Goal: Task Accomplishment & Management: Use online tool/utility

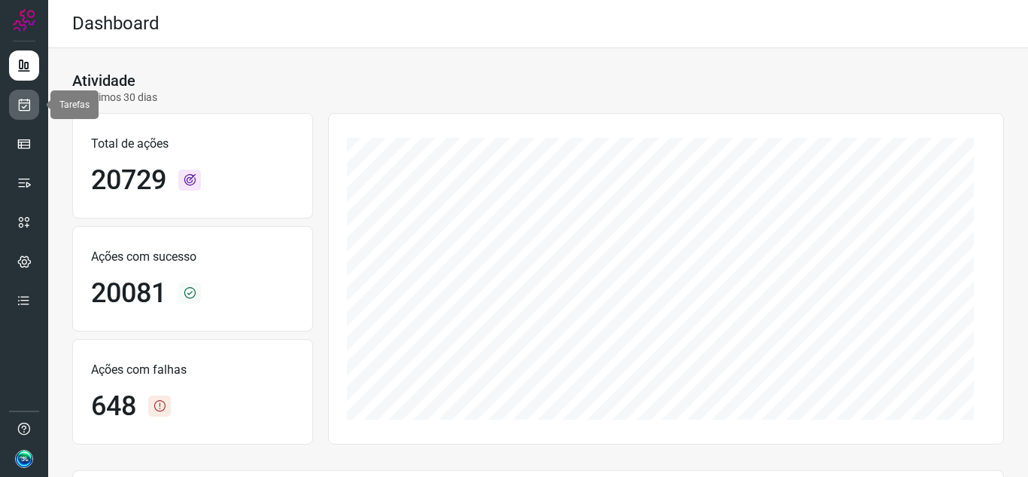
click at [35, 96] on link at bounding box center [24, 105] width 30 height 30
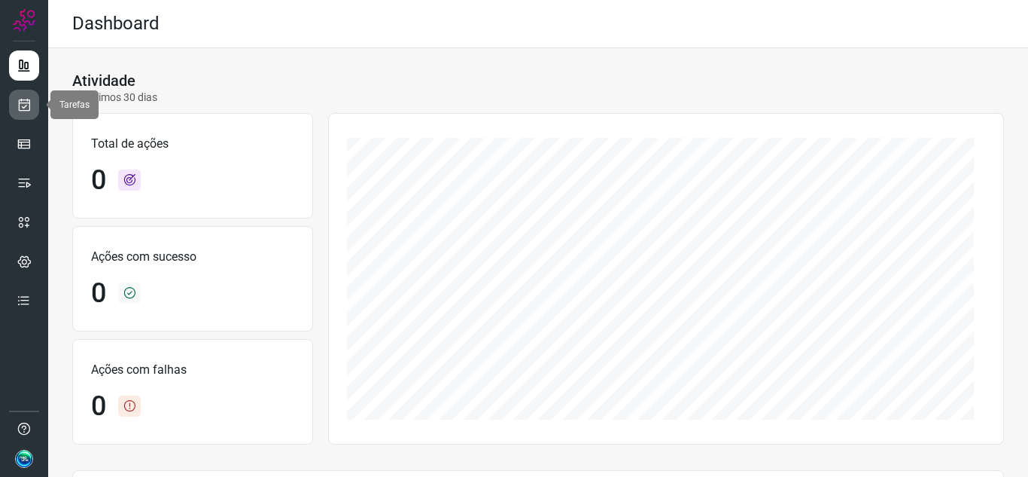
click at [10, 97] on link at bounding box center [24, 105] width 30 height 30
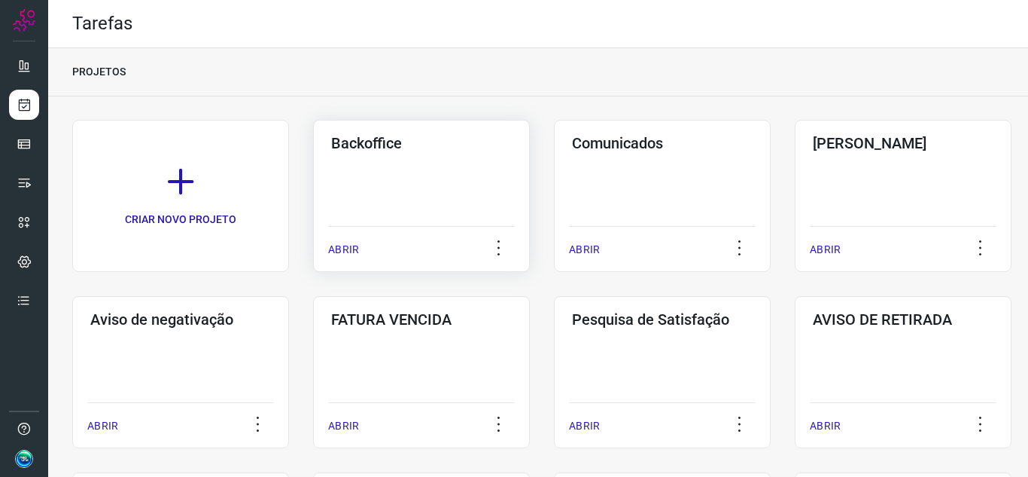
click at [361, 247] on div "ABRIR" at bounding box center [421, 245] width 187 height 38
click at [378, 188] on div "Backoffice ABRIR" at bounding box center [421, 196] width 217 height 152
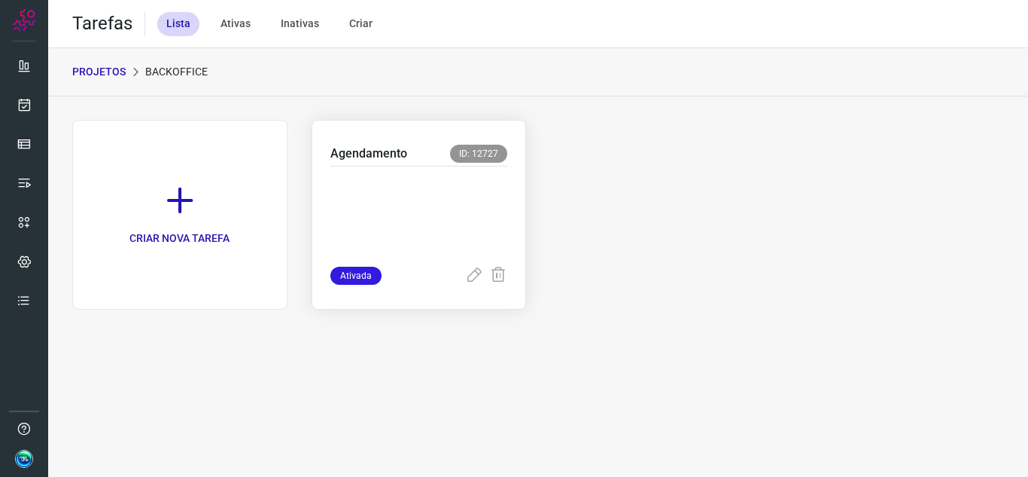
click at [441, 209] on p at bounding box center [420, 212] width 178 height 75
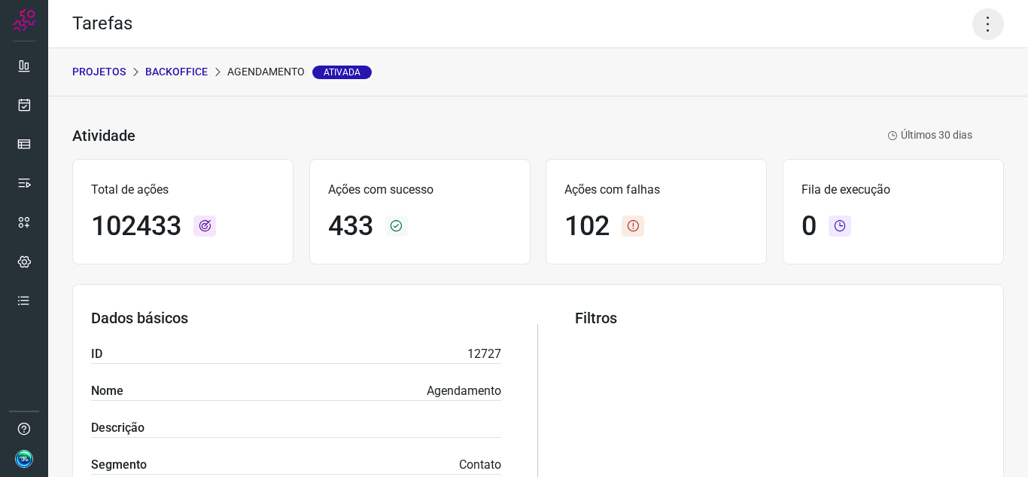
click at [978, 27] on icon at bounding box center [989, 24] width 32 height 32
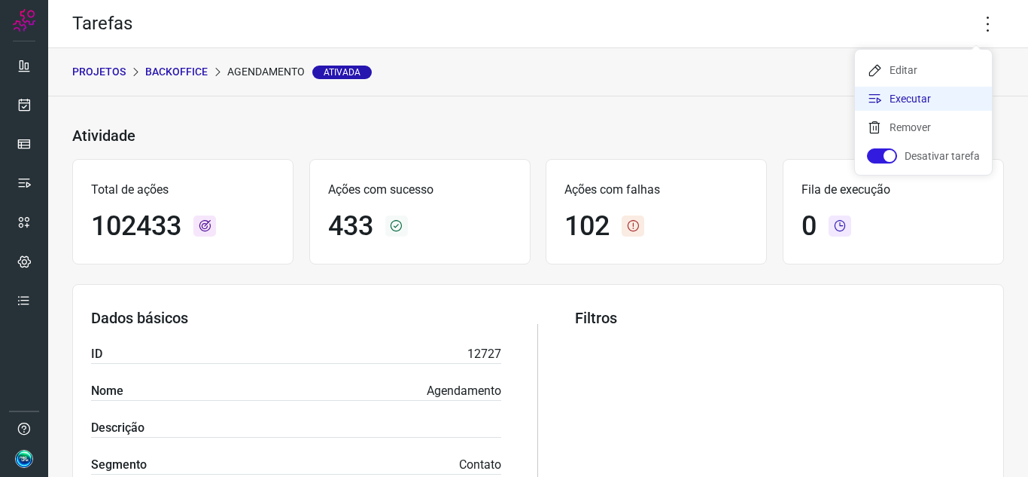
click at [933, 93] on li "Executar" at bounding box center [923, 99] width 137 height 24
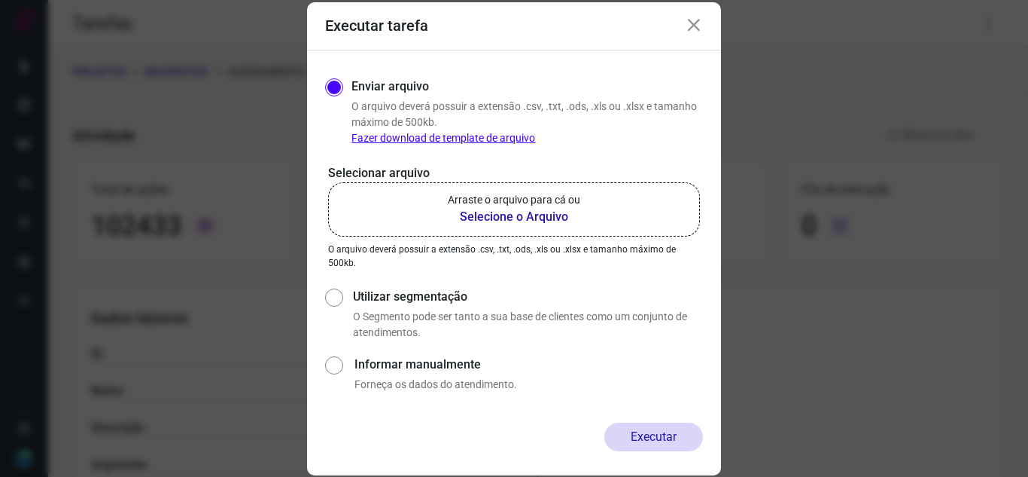
click at [504, 202] on p "Arraste o arquivo para cá ou" at bounding box center [514, 200] width 133 height 16
click at [0, 0] on input "Arraste o arquivo para cá ou Selecione o Arquivo" at bounding box center [0, 0] width 0 height 0
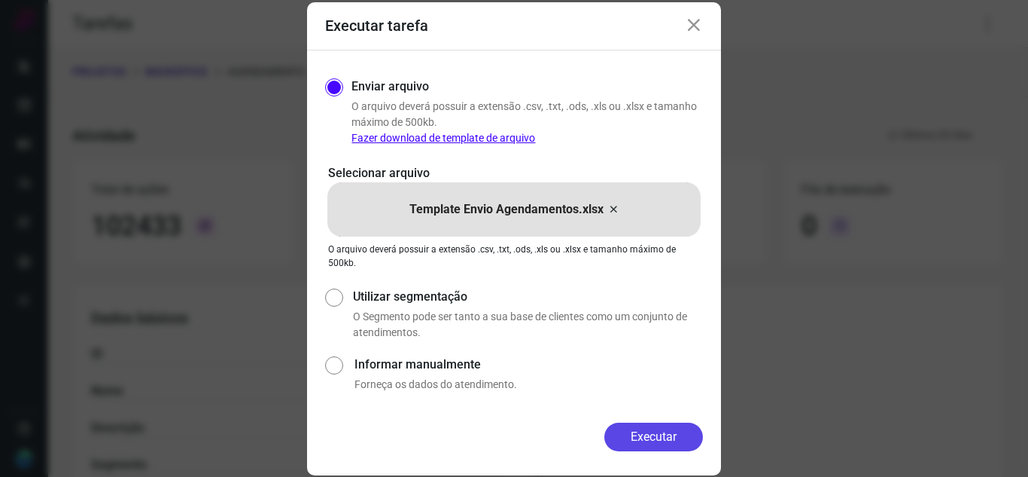
click at [648, 436] on button "Executar" at bounding box center [654, 436] width 99 height 29
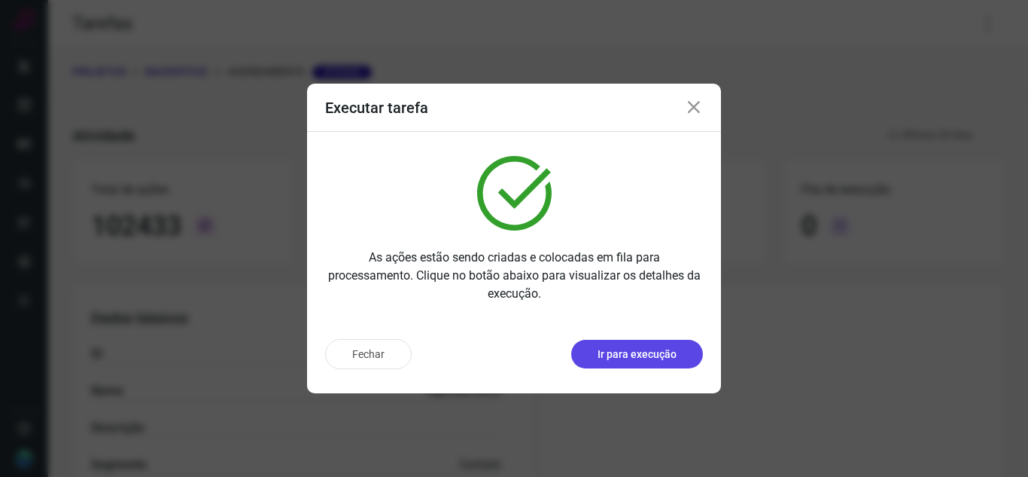
click at [647, 355] on p "Ir para execução" at bounding box center [637, 354] width 79 height 16
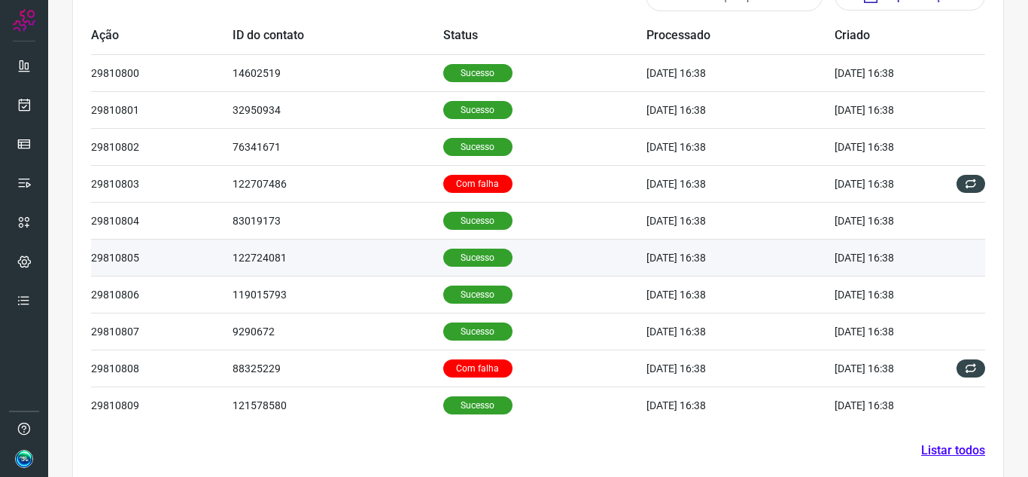
scroll to position [515, 0]
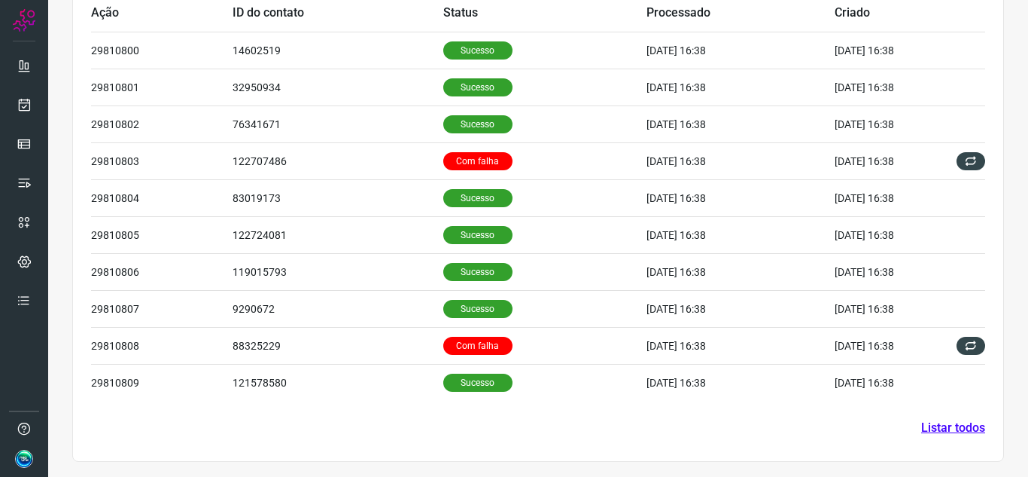
click at [942, 433] on link "Listar todos" at bounding box center [953, 428] width 64 height 18
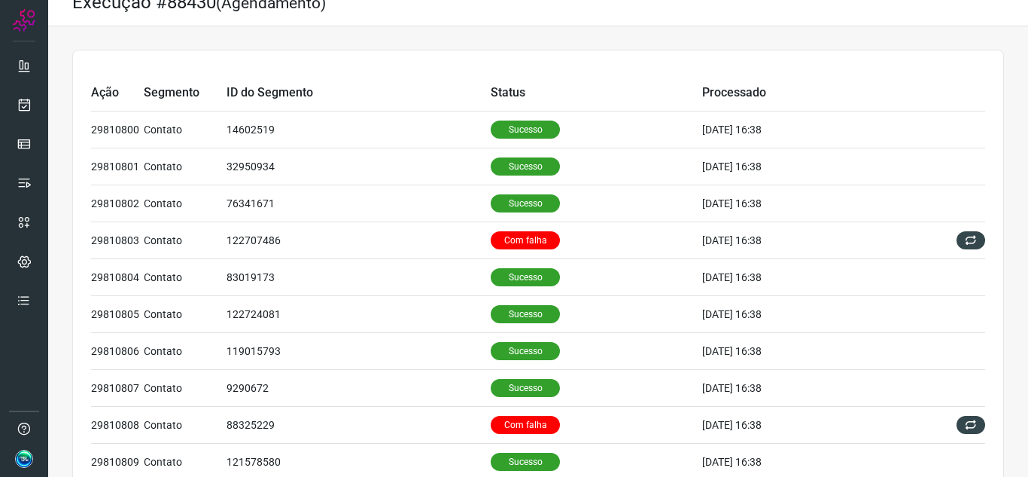
scroll to position [17, 0]
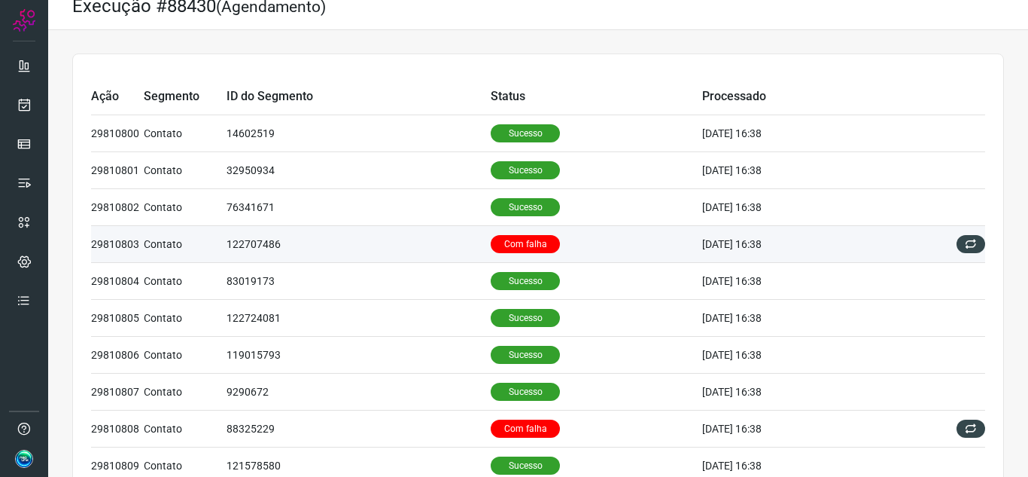
click at [596, 245] on td "Com falha" at bounding box center [597, 244] width 212 height 37
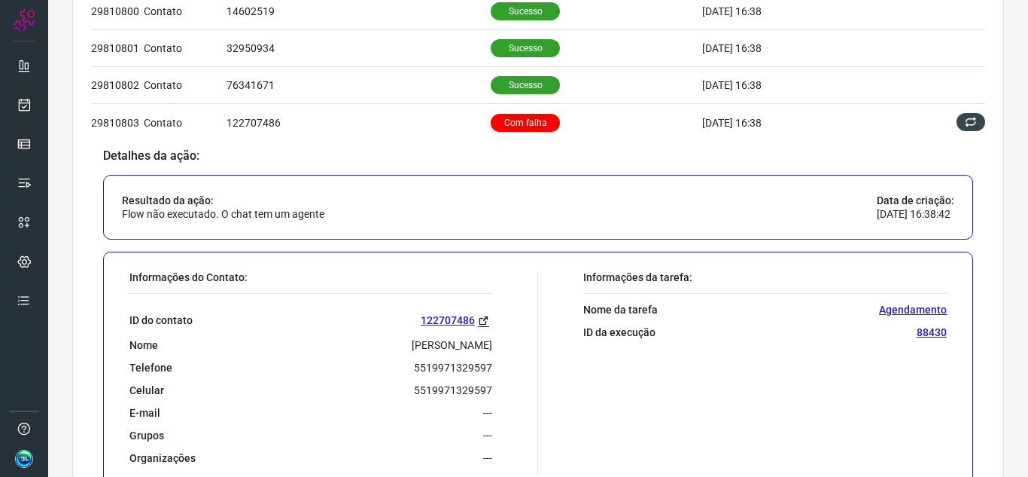
scroll to position [167, 0]
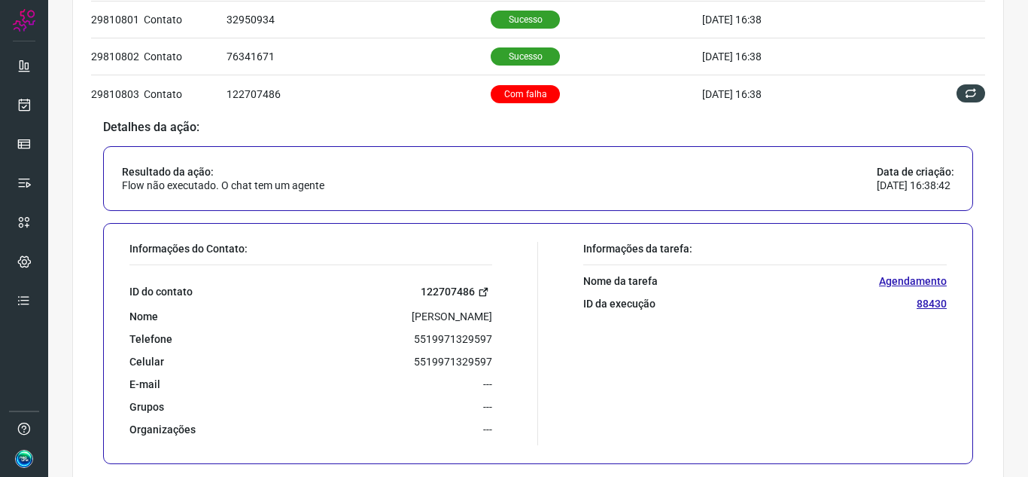
click at [478, 295] on icon at bounding box center [483, 291] width 11 height 11
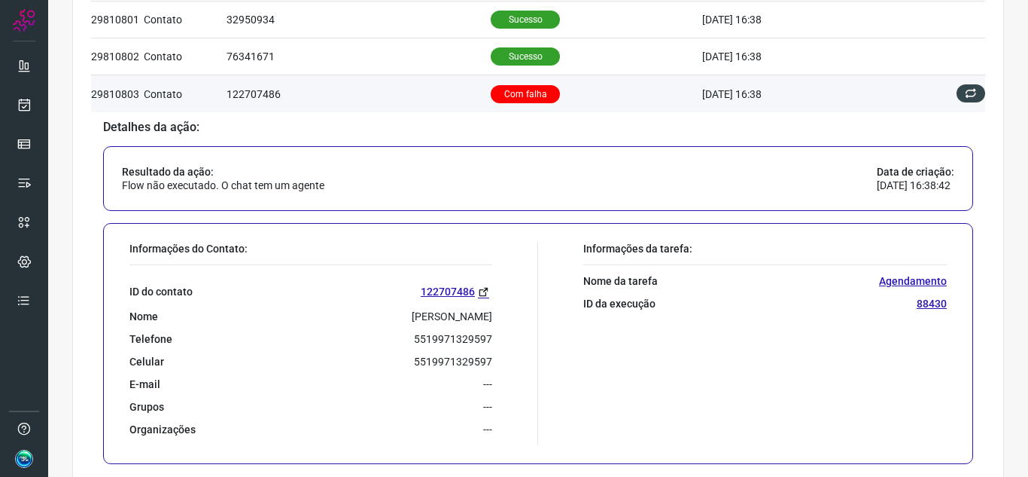
click at [557, 105] on td "Com falha" at bounding box center [597, 93] width 212 height 37
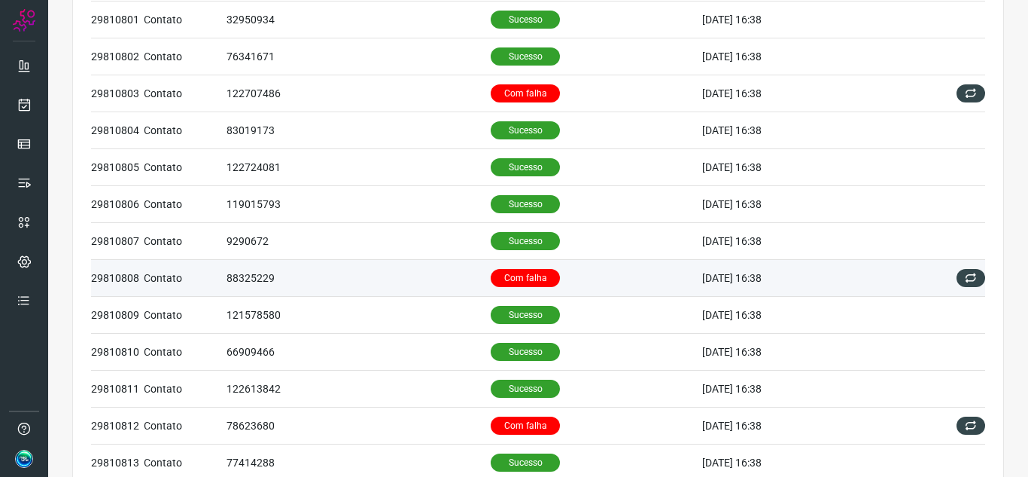
click at [564, 283] on td "Com falha" at bounding box center [597, 278] width 212 height 37
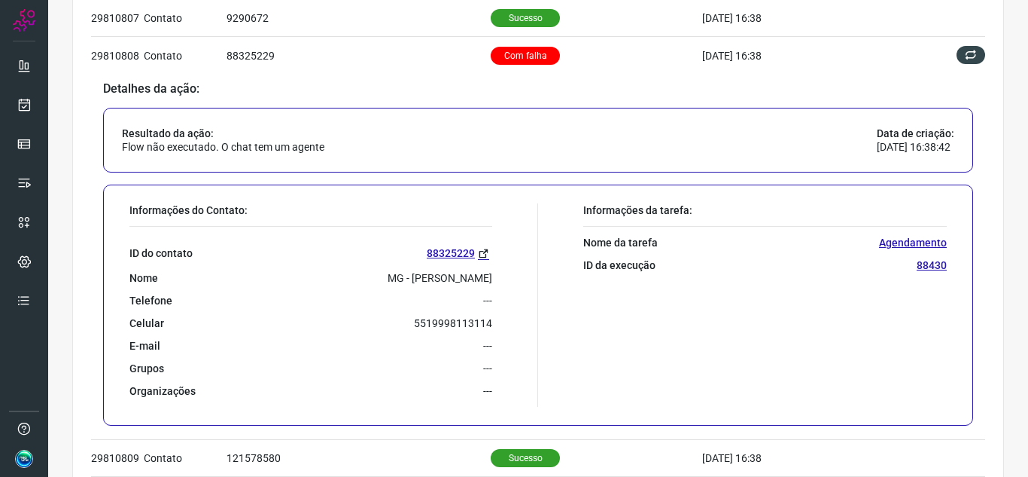
scroll to position [393, 0]
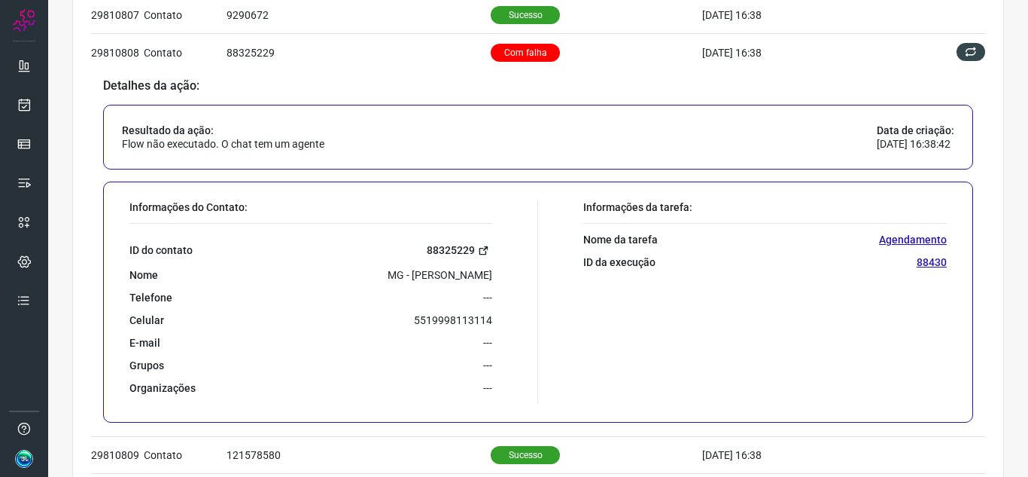
click at [481, 255] on icon at bounding box center [483, 250] width 11 height 11
click at [434, 317] on p "5519998113114" at bounding box center [453, 320] width 78 height 14
copy p "5519998113114"
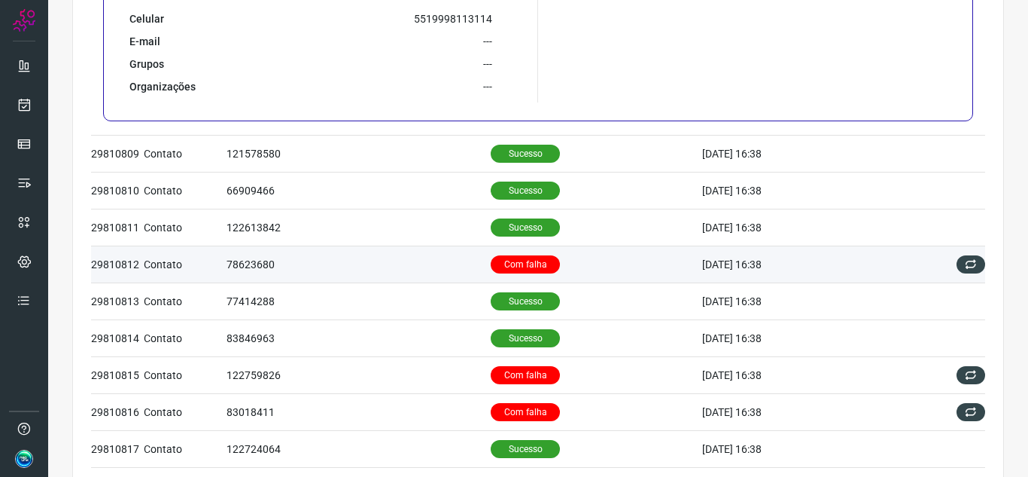
click at [552, 265] on td "Com falha" at bounding box center [597, 263] width 212 height 37
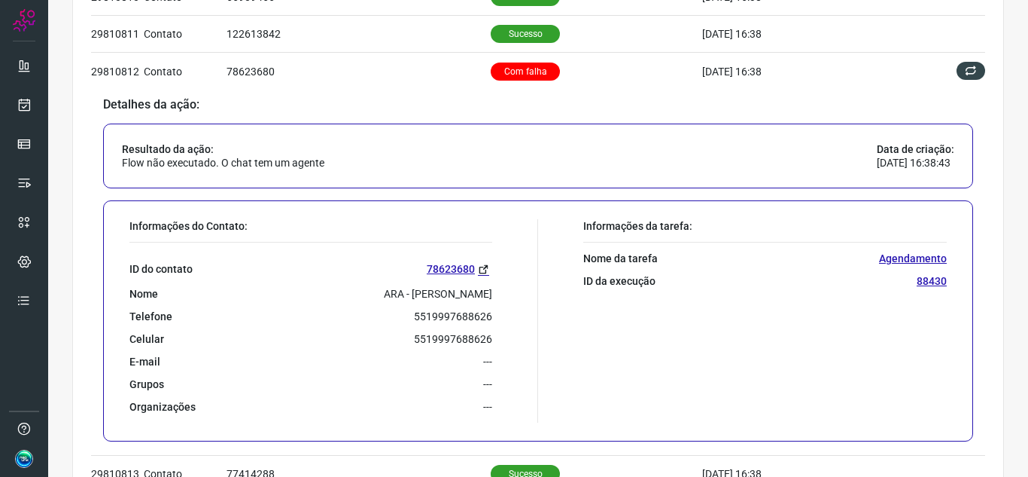
scroll to position [630, 0]
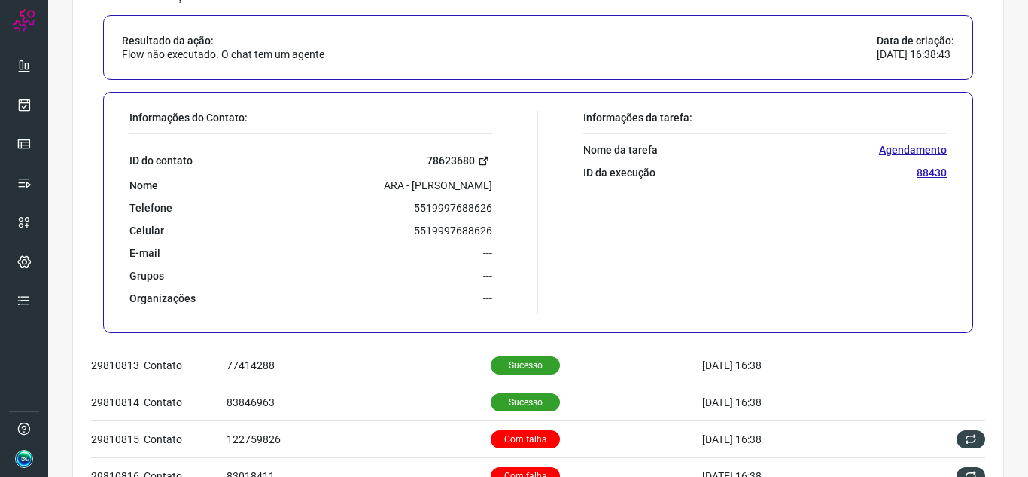
click at [449, 157] on link "78623680" at bounding box center [459, 160] width 65 height 17
click at [425, 203] on p "5519997688626" at bounding box center [453, 208] width 78 height 14
copy p "5519997688626"
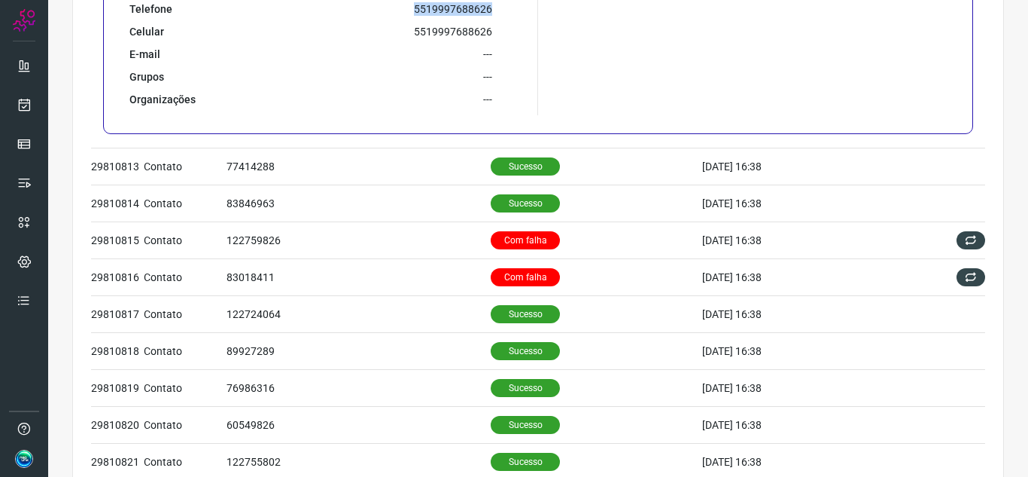
scroll to position [909, 0]
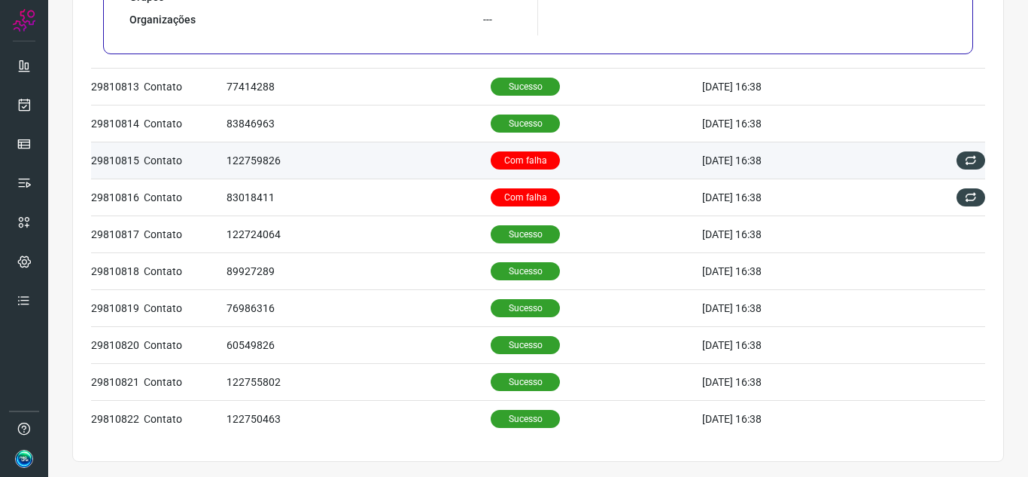
click at [529, 168] on p "Com falha" at bounding box center [525, 160] width 69 height 18
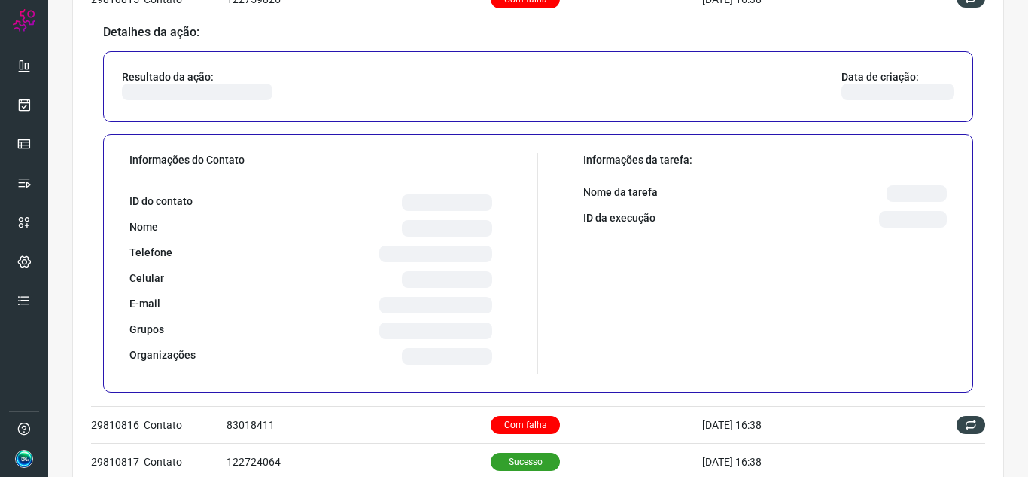
scroll to position [769, 0]
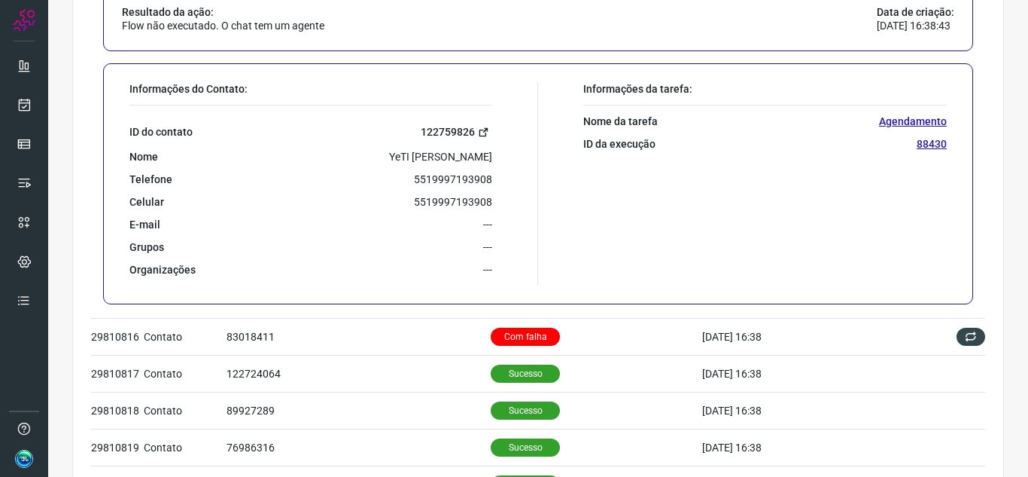
click at [482, 129] on icon at bounding box center [483, 131] width 11 height 11
click at [428, 182] on p "5519997193908" at bounding box center [453, 179] width 78 height 14
copy p "5519997193908"
drag, startPoint x: 440, startPoint y: 184, endPoint x: 465, endPoint y: 192, distance: 25.2
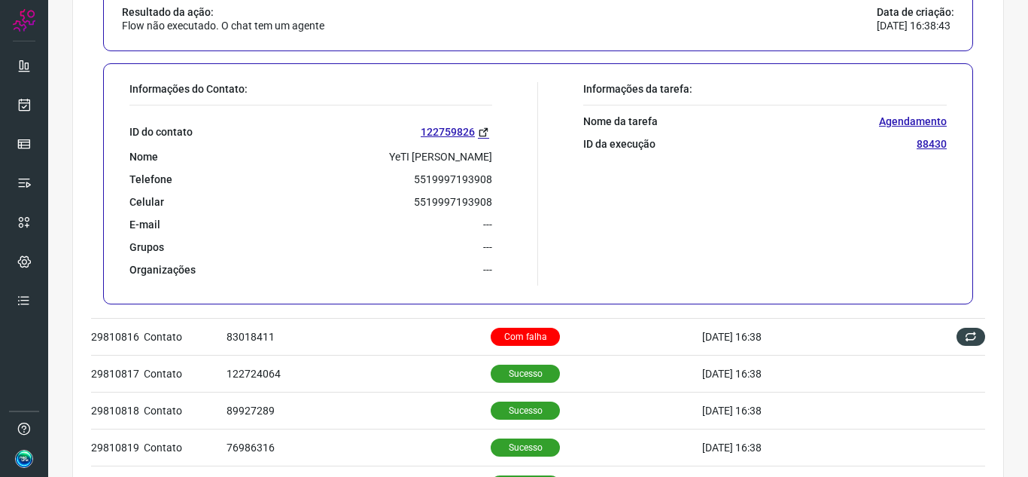
click at [465, 192] on div "ID do contato 122759826 Nome YeTI Tiago Simoes Telefone 5519997193908 Celular 5…" at bounding box center [310, 190] width 363 height 171
click at [458, 178] on p "5519997193908" at bounding box center [453, 179] width 78 height 14
copy p "5519997193908"
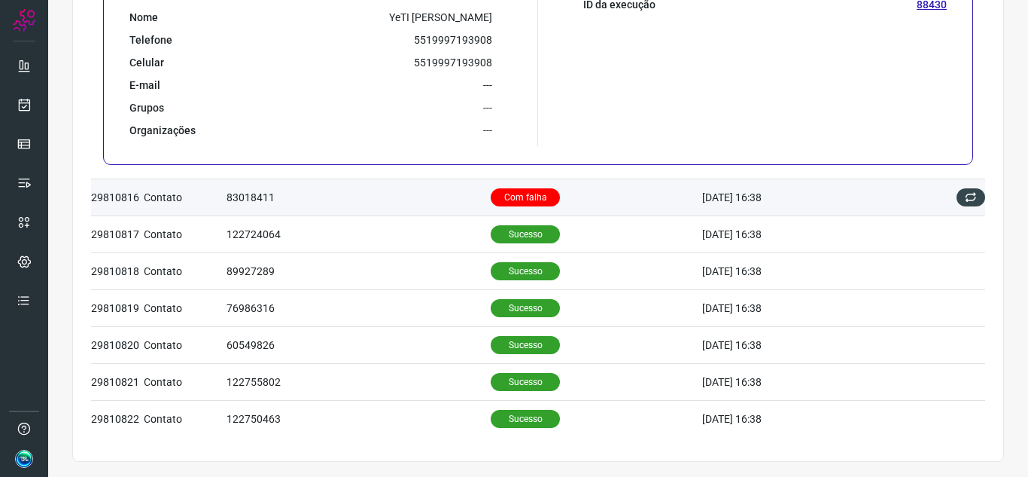
click at [585, 192] on td "Com falha" at bounding box center [597, 196] width 212 height 37
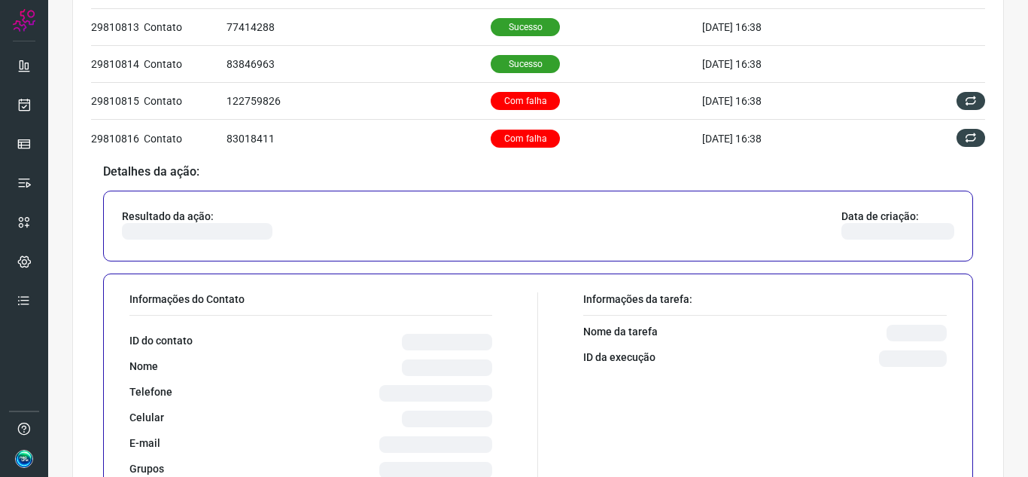
scroll to position [694, 0]
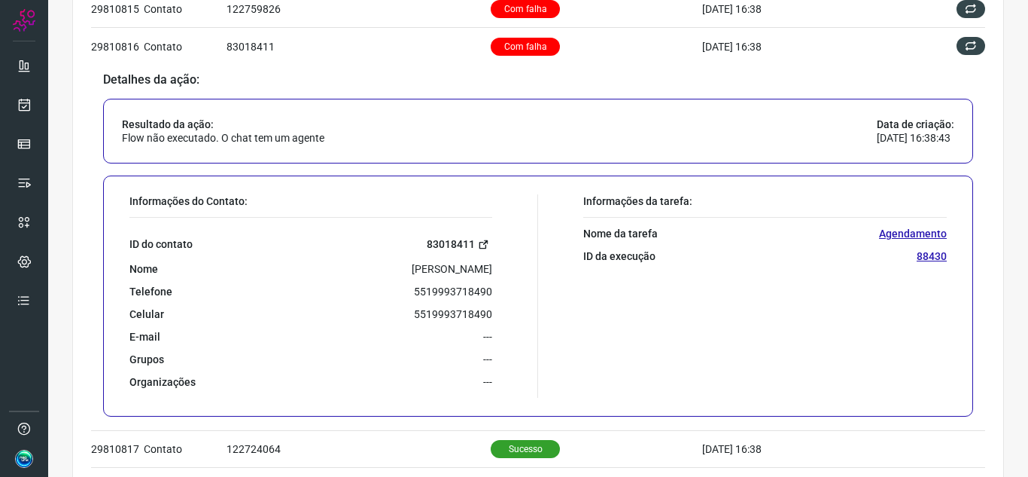
click at [480, 243] on icon at bounding box center [483, 244] width 11 height 11
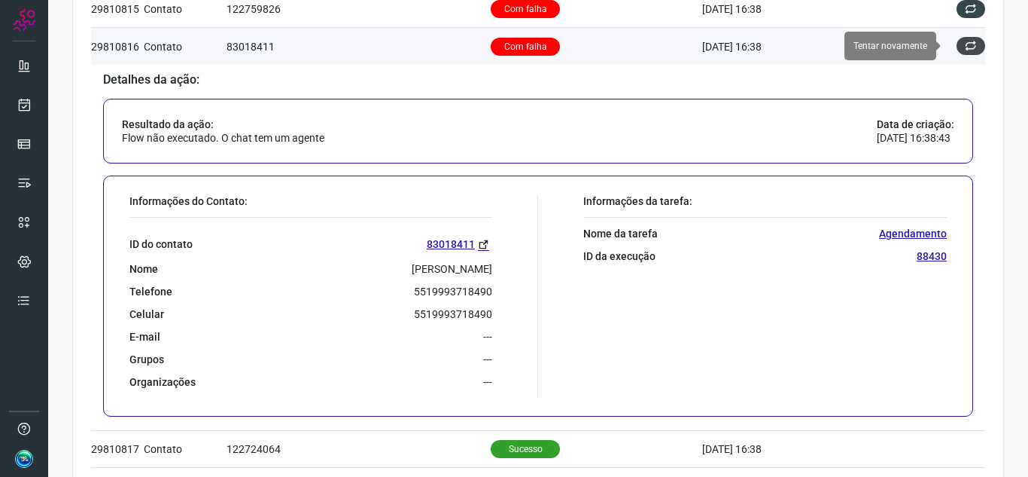
click at [965, 51] on icon at bounding box center [971, 46] width 12 height 12
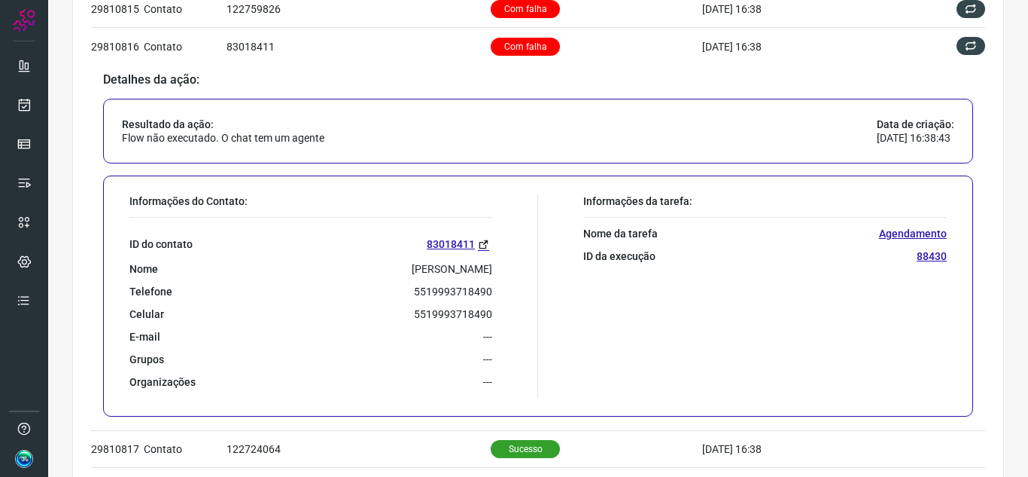
click at [783, 133] on div "Resultado da ação: Flow não executado. O chat tem um agente Data de criação: 13…" at bounding box center [538, 131] width 870 height 65
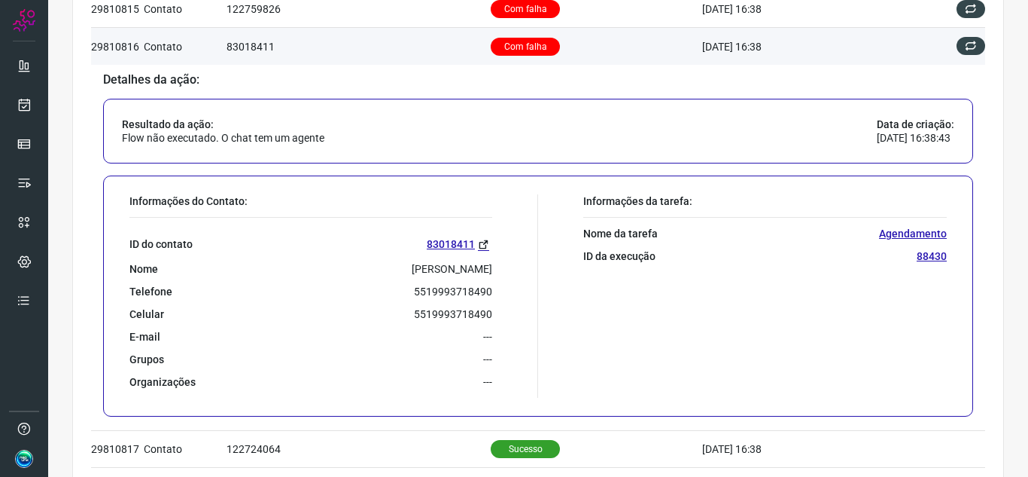
click at [806, 50] on td "[DATE] 16:38" at bounding box center [800, 46] width 196 height 37
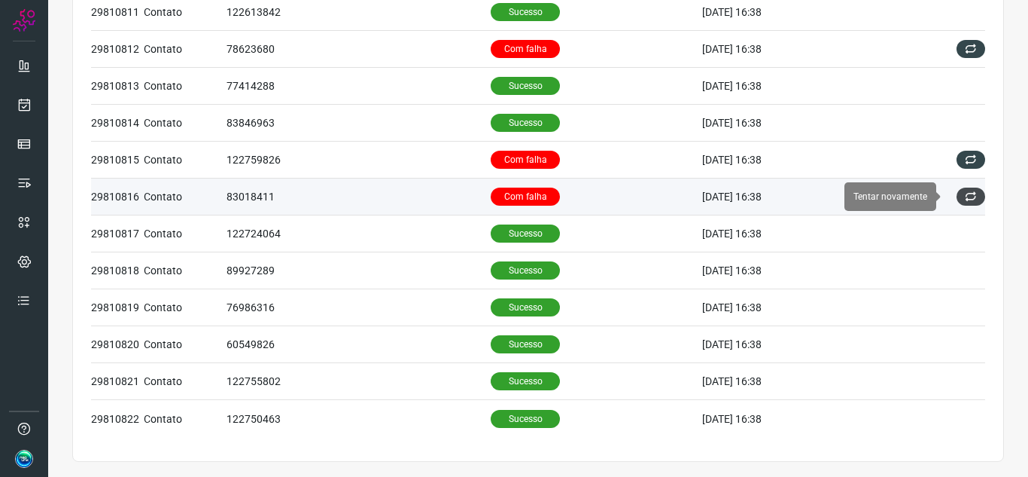
click at [965, 200] on icon at bounding box center [971, 196] width 12 height 12
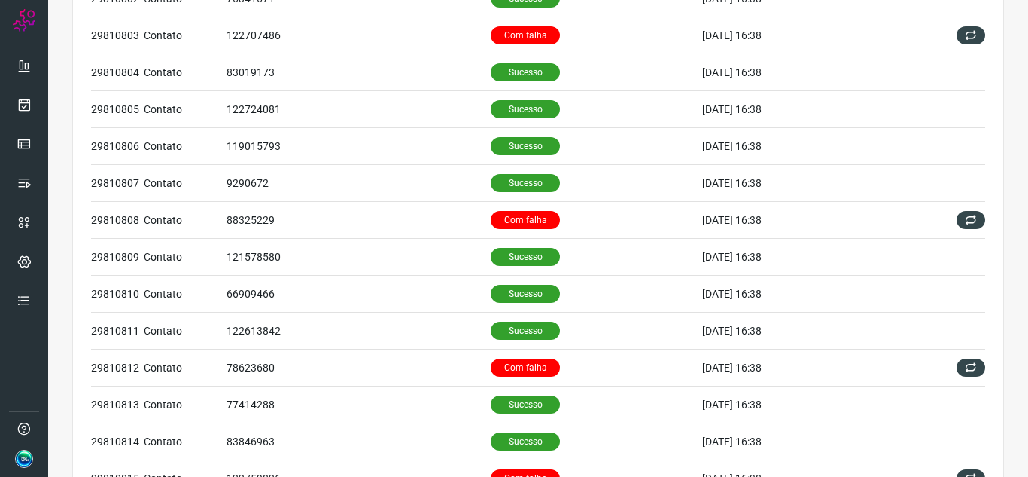
scroll to position [376, 0]
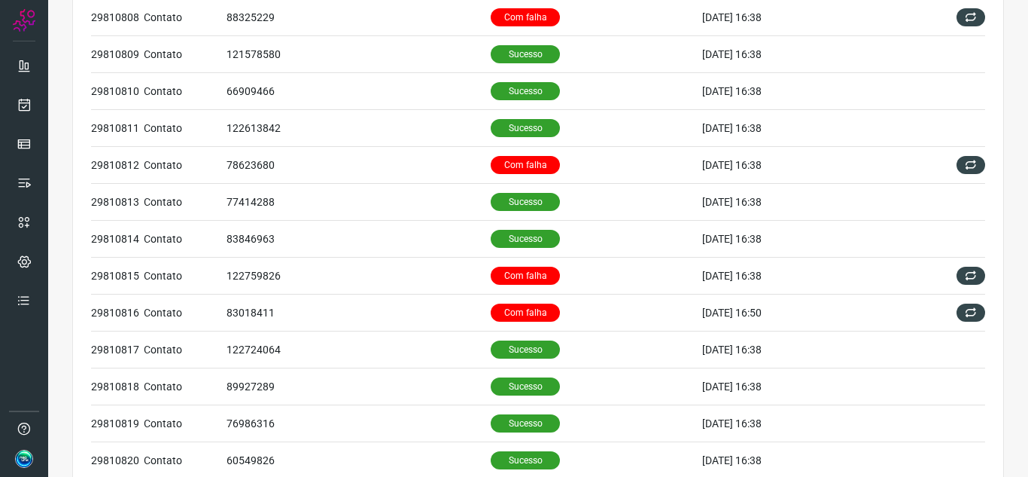
scroll to position [452, 0]
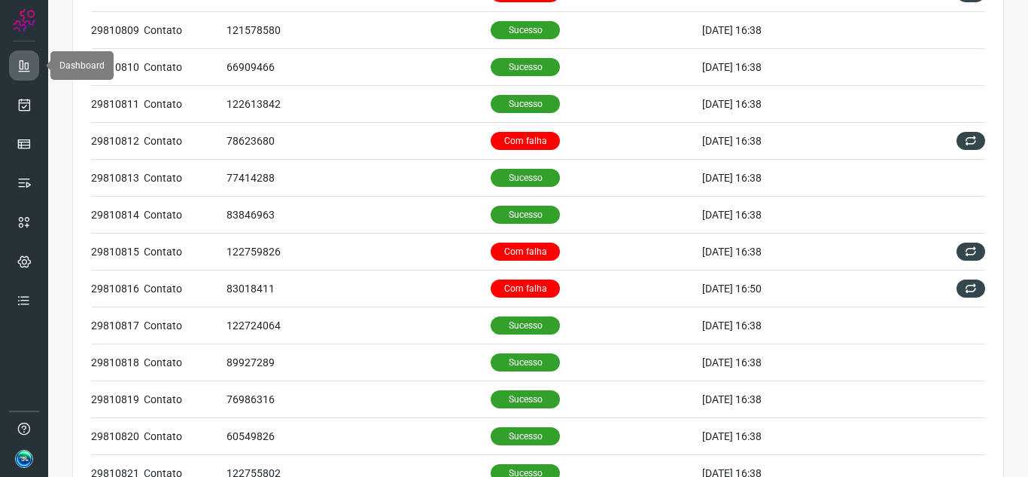
click at [27, 79] on link at bounding box center [24, 65] width 30 height 30
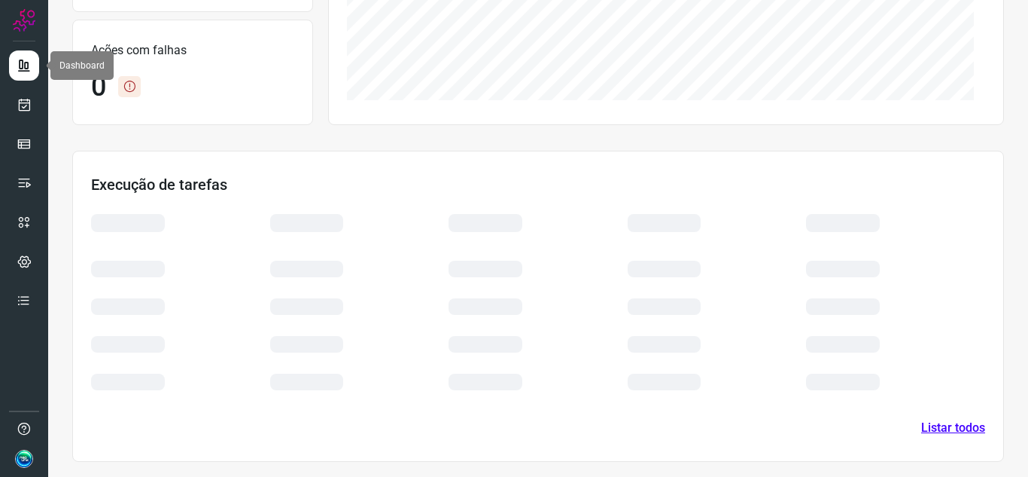
scroll to position [319, 0]
